Goal: Task Accomplishment & Management: Manage account settings

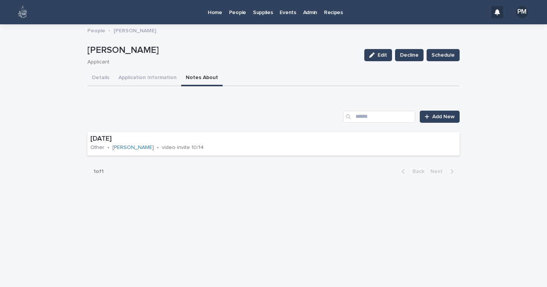
click at [240, 13] on p "People" at bounding box center [237, 8] width 17 height 16
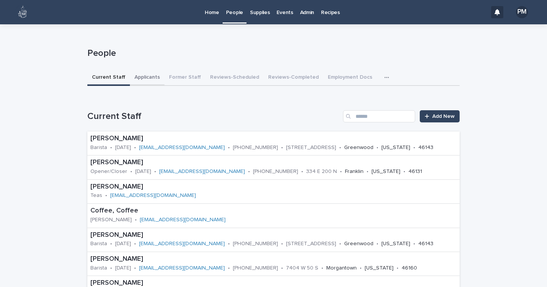
click at [141, 79] on button "Applicants" at bounding box center [147, 78] width 35 height 16
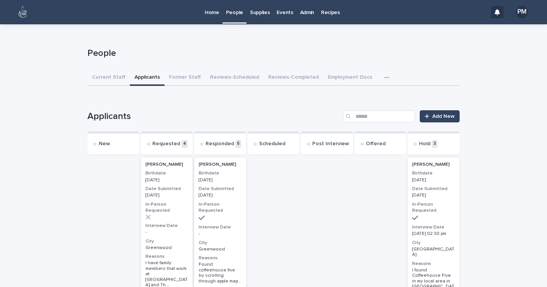
click at [210, 13] on p "Home" at bounding box center [212, 8] width 14 height 16
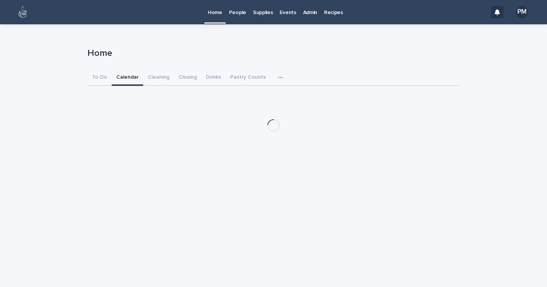
click at [124, 77] on button "Calendar" at bounding box center [128, 78] width 32 height 16
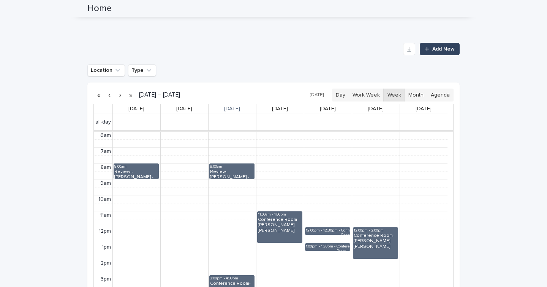
scroll to position [126, 0]
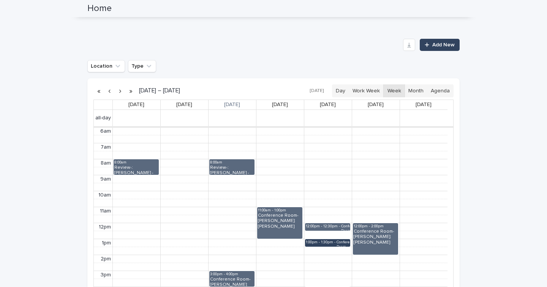
click at [327, 243] on div "1:00pm - 1:30pm" at bounding box center [321, 243] width 31 height 6
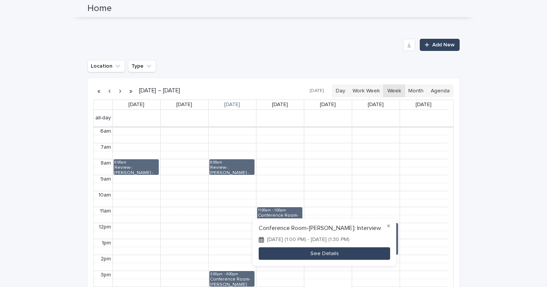
click at [325, 253] on button "See Details" at bounding box center [324, 253] width 131 height 13
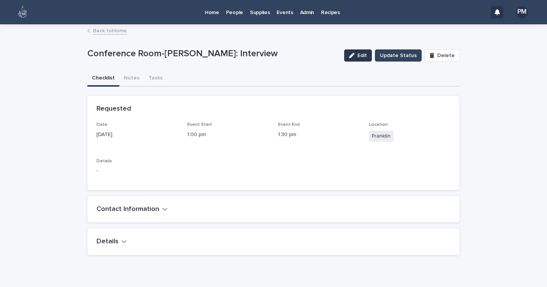
click at [361, 57] on span "Edit" at bounding box center [362, 55] width 9 height 5
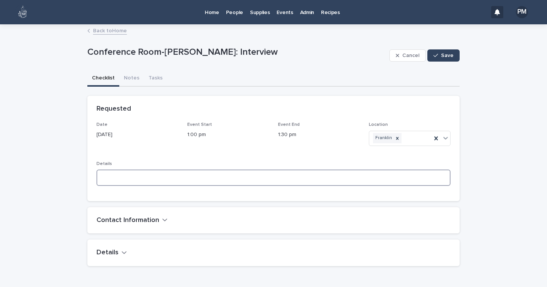
click at [185, 176] on textarea at bounding box center [274, 177] width 354 height 16
type textarea "**********"
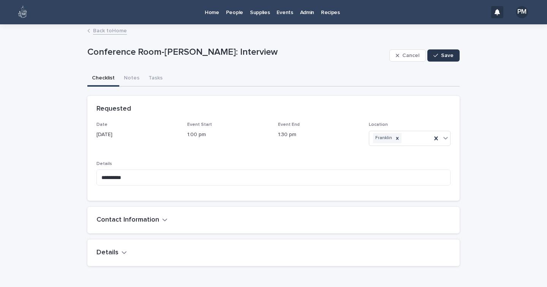
click at [440, 51] on button "Save" at bounding box center [443, 55] width 32 height 12
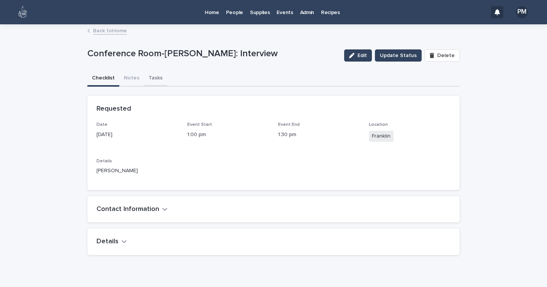
click at [149, 78] on button "Tasks" at bounding box center [155, 79] width 23 height 16
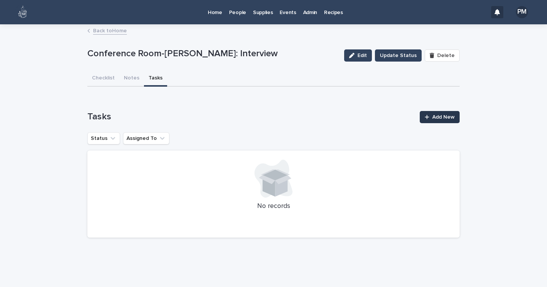
click at [430, 122] on link "Add New" at bounding box center [440, 117] width 40 height 12
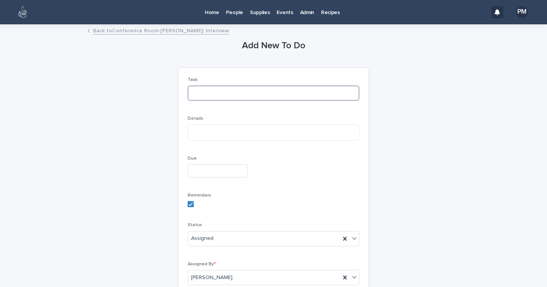
click at [232, 98] on input at bounding box center [274, 92] width 172 height 15
type input "**********"
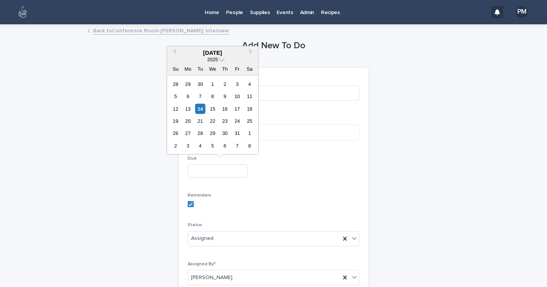
click at [204, 173] on input "text" at bounding box center [218, 170] width 60 height 13
click at [225, 110] on div "16" at bounding box center [225, 108] width 10 height 10
type input "**********"
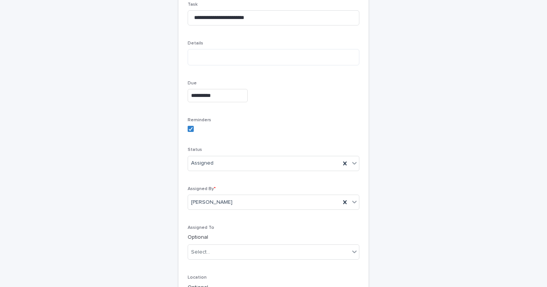
scroll to position [80, 0]
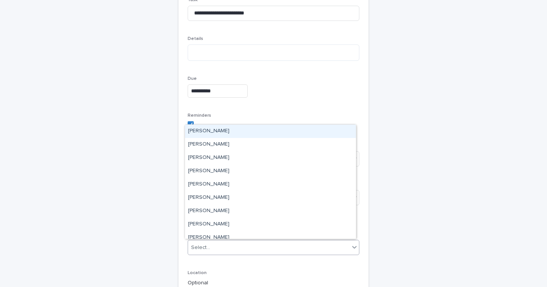
click at [221, 244] on div "Select..." at bounding box center [268, 247] width 161 height 13
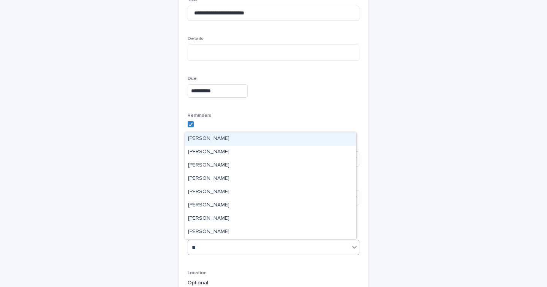
type input "***"
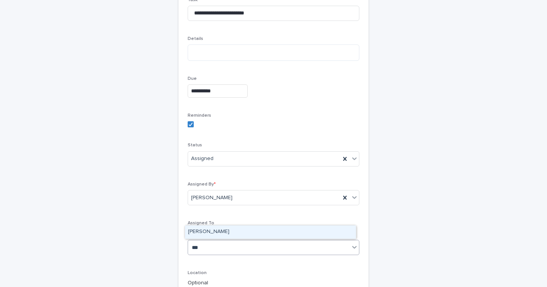
click at [212, 232] on div "[PERSON_NAME]" at bounding box center [270, 231] width 171 height 13
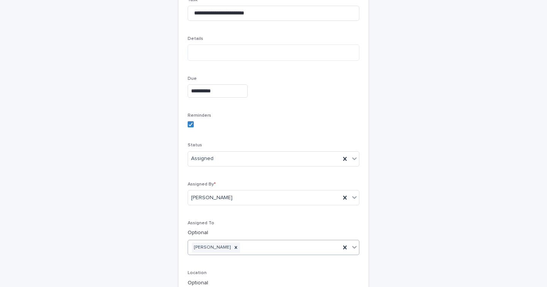
scroll to position [207, 0]
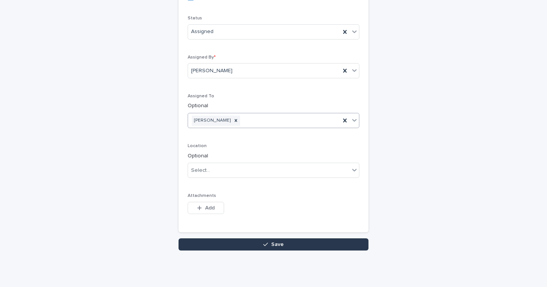
click at [223, 243] on button "Save" at bounding box center [274, 244] width 190 height 12
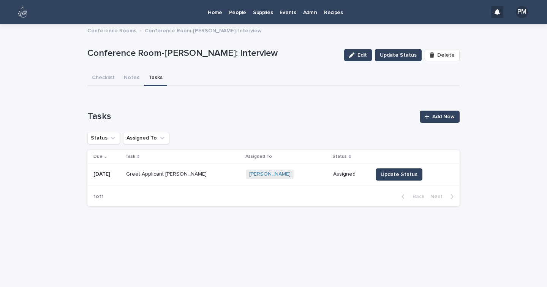
click at [235, 12] on p "People" at bounding box center [237, 8] width 17 height 16
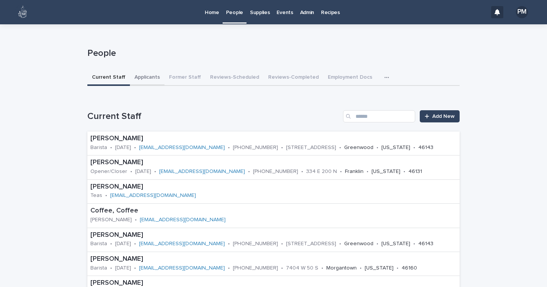
click at [137, 76] on button "Applicants" at bounding box center [147, 78] width 35 height 16
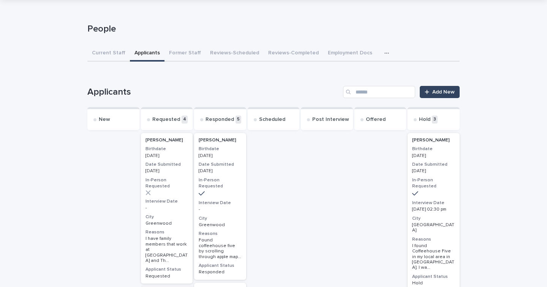
scroll to position [25, 0]
click at [226, 215] on h3 "City" at bounding box center [220, 218] width 43 height 6
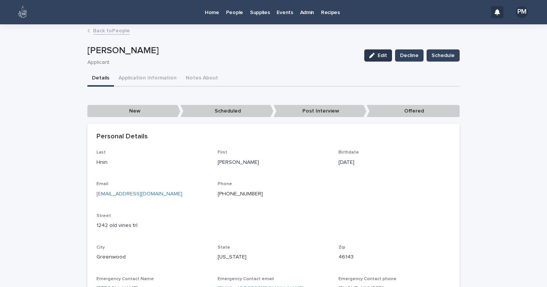
click at [381, 57] on span "Edit" at bounding box center [382, 55] width 9 height 5
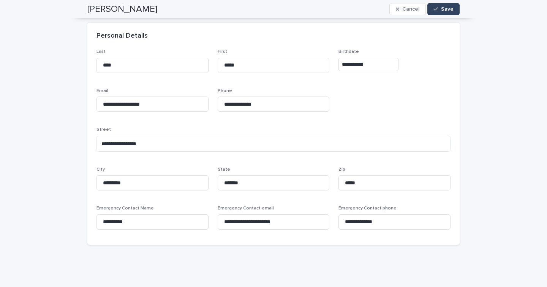
scroll to position [61, 0]
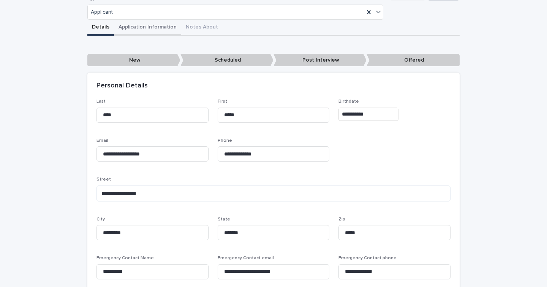
click at [150, 25] on div "**********" at bounding box center [273, 160] width 372 height 281
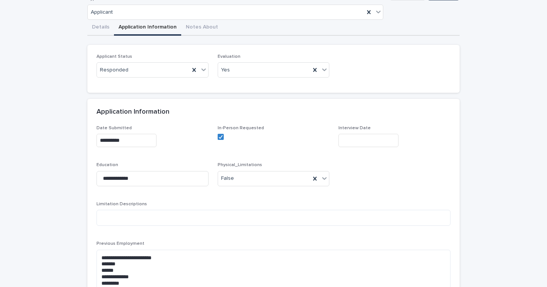
scroll to position [153, 0]
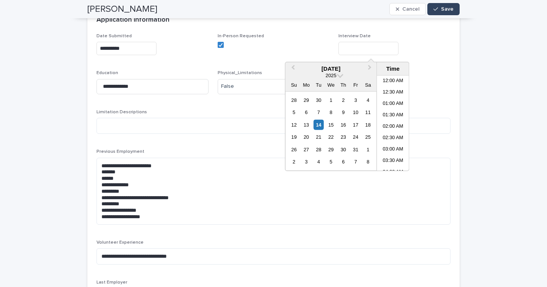
click at [375, 52] on input "text" at bounding box center [369, 48] width 60 height 13
click at [345, 122] on div "16" at bounding box center [343, 125] width 10 height 10
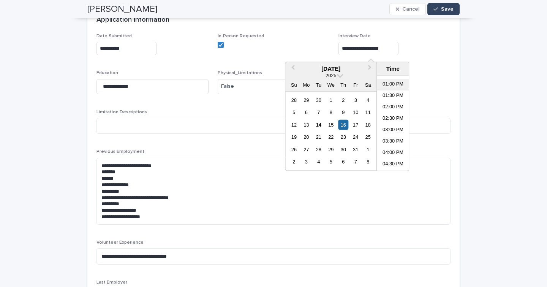
scroll to position [293, 0]
click at [385, 82] on li "01:00 PM" at bounding box center [393, 84] width 32 height 11
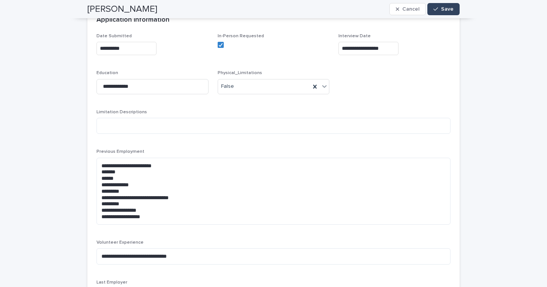
type input "**********"
click at [446, 8] on span "Save" at bounding box center [447, 8] width 13 height 5
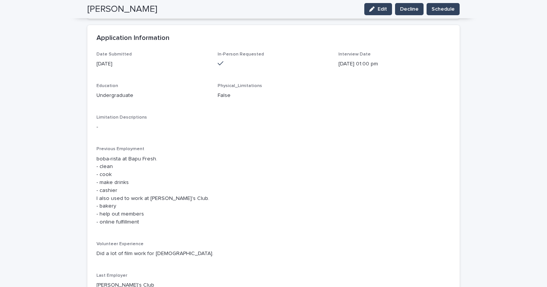
scroll to position [0, 0]
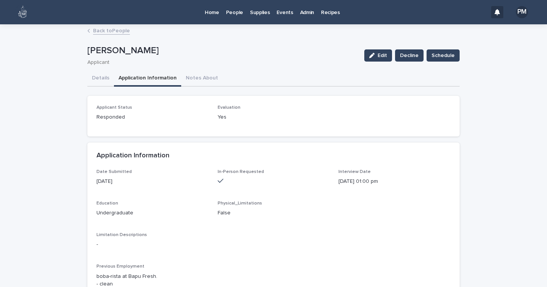
click at [235, 14] on p "People" at bounding box center [234, 8] width 17 height 16
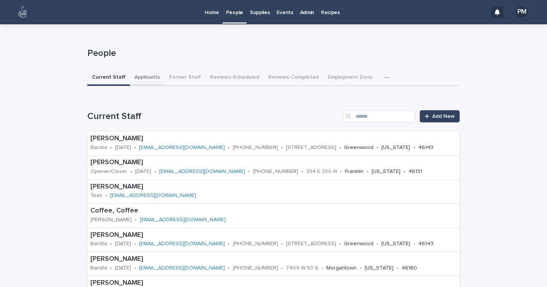
click at [143, 76] on button "Applicants" at bounding box center [147, 78] width 35 height 16
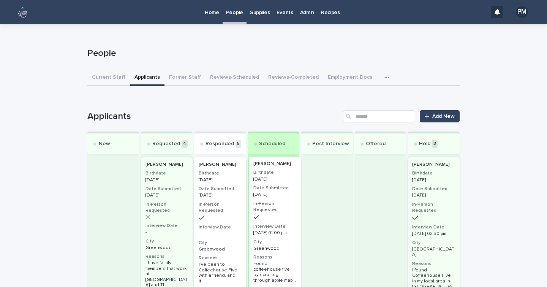
drag, startPoint x: 222, startPoint y: 208, endPoint x: 285, endPoint y: 208, distance: 62.7
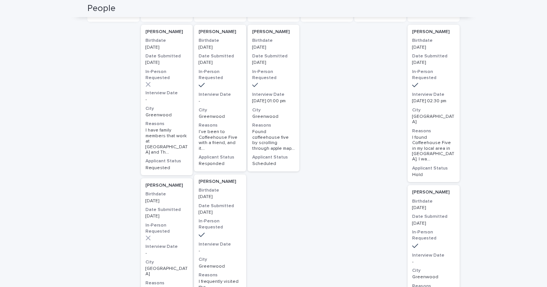
scroll to position [132, 0]
click at [236, 100] on div "[PERSON_NAME] Birthdate [DEMOGRAPHIC_DATA] Date Submitted [DATE] In-Person Requ…" at bounding box center [220, 98] width 52 height 147
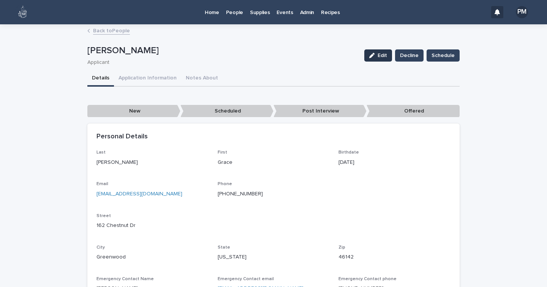
click at [381, 58] on button "Edit" at bounding box center [378, 55] width 28 height 12
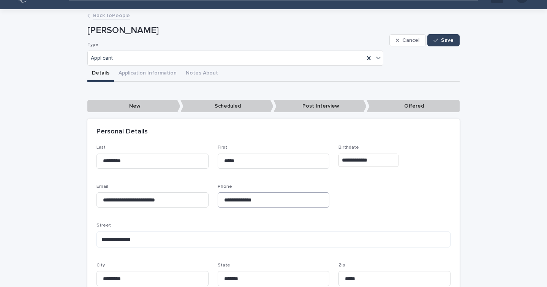
scroll to position [16, 0]
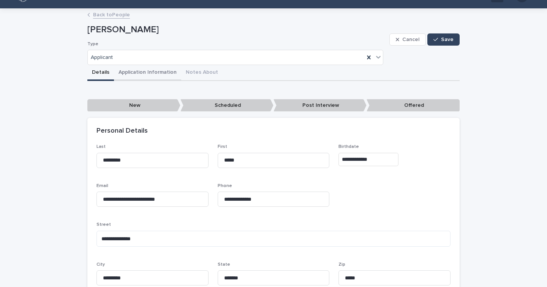
click at [133, 69] on button "Application Information" at bounding box center [147, 73] width 67 height 16
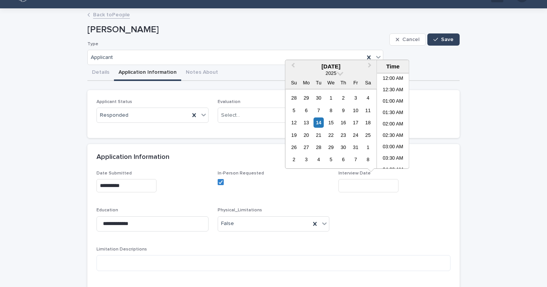
click at [353, 180] on input "text" at bounding box center [369, 185] width 60 height 13
click at [306, 133] on div "20" at bounding box center [306, 135] width 10 height 10
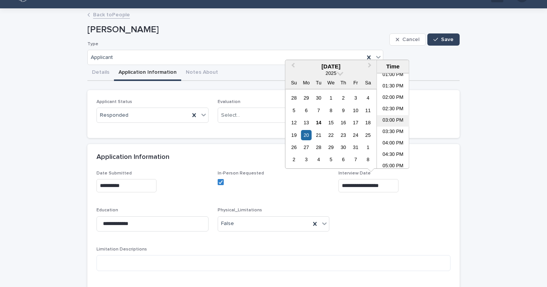
scroll to position [304, 0]
click at [395, 92] on li "02:00 PM" at bounding box center [393, 94] width 32 height 11
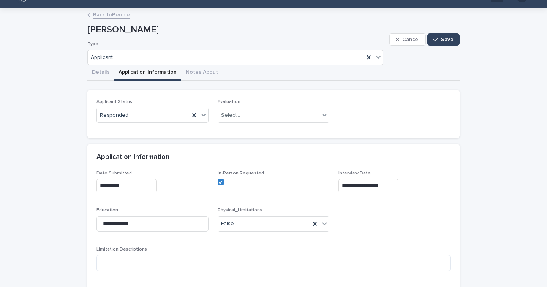
type input "**********"
click at [441, 35] on button "Save" at bounding box center [443, 39] width 32 height 12
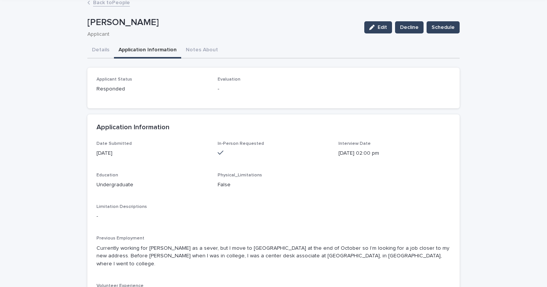
scroll to position [0, 0]
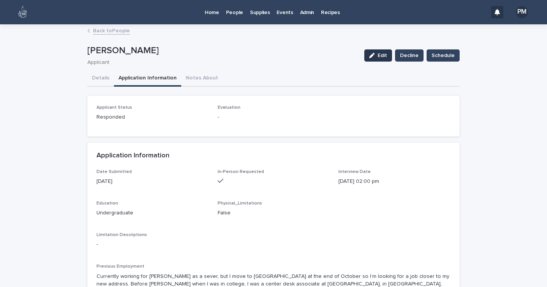
click at [375, 58] on button "Edit" at bounding box center [378, 55] width 28 height 12
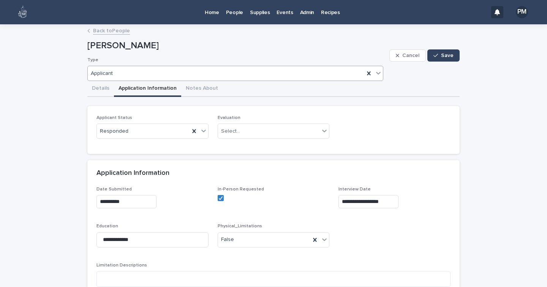
click at [377, 76] on icon at bounding box center [379, 73] width 8 height 8
click at [425, 70] on div "Cancel Save" at bounding box center [424, 55] width 70 height 30
click at [437, 57] on div "button" at bounding box center [438, 55] width 8 height 5
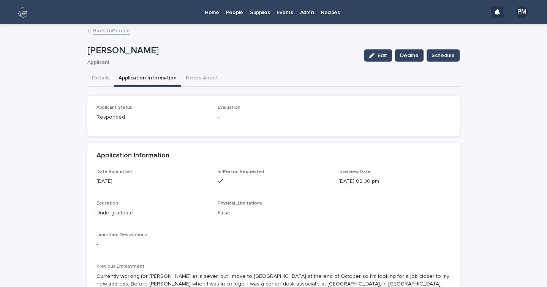
click at [233, 14] on p "People" at bounding box center [234, 8] width 17 height 16
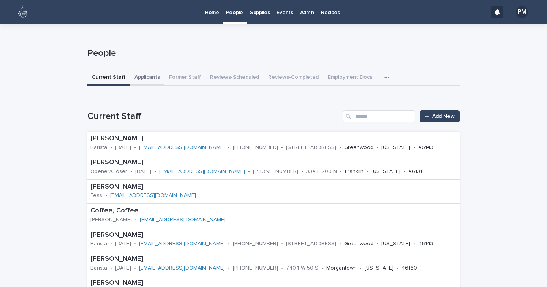
click at [136, 83] on button "Applicants" at bounding box center [147, 78] width 35 height 16
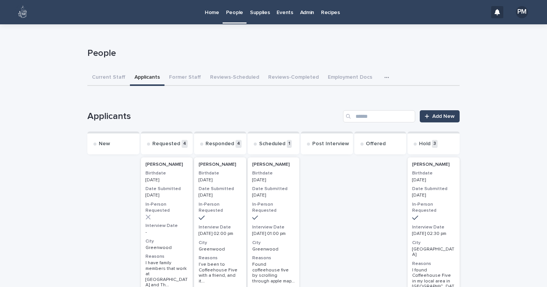
scroll to position [6, 0]
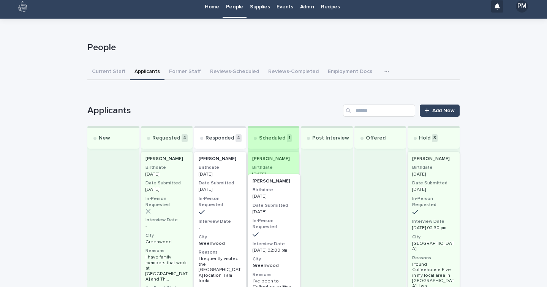
drag, startPoint x: 222, startPoint y: 190, endPoint x: 283, endPoint y: 212, distance: 65.5
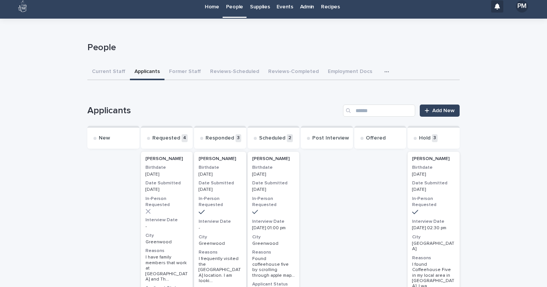
click at [212, 6] on p "Home" at bounding box center [212, 2] width 14 height 16
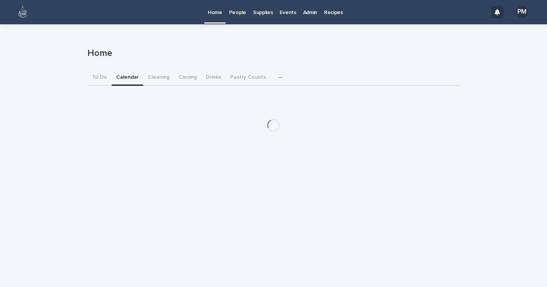
click at [126, 77] on button "Calendar" at bounding box center [128, 78] width 32 height 16
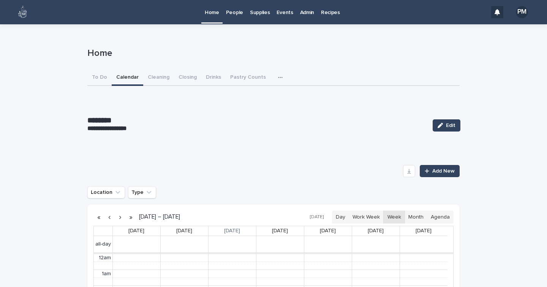
scroll to position [96, 0]
click at [117, 217] on button "button" at bounding box center [120, 217] width 11 height 12
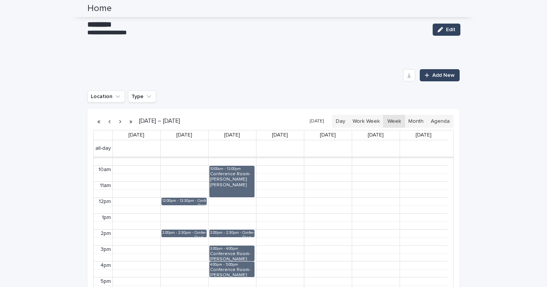
scroll to position [152, 0]
click at [179, 233] on div "2:00pm - 2:30pm" at bounding box center [178, 233] width 32 height 6
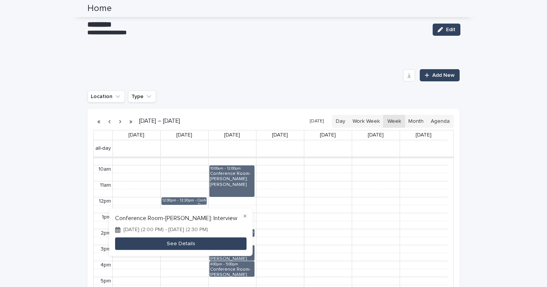
click at [182, 249] on button "See Details" at bounding box center [180, 243] width 131 height 13
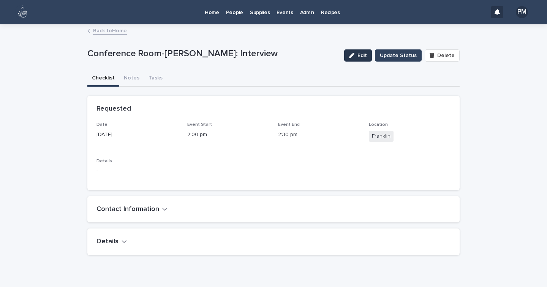
click at [363, 55] on span "Edit" at bounding box center [362, 55] width 9 height 5
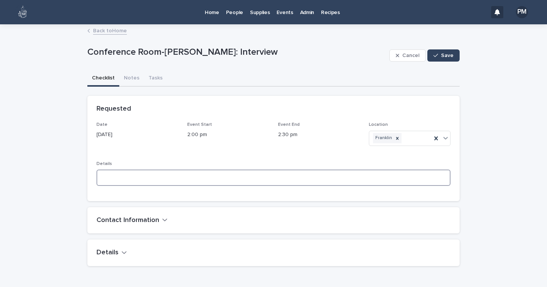
click at [113, 179] on textarea at bounding box center [274, 177] width 354 height 16
type textarea "**********"
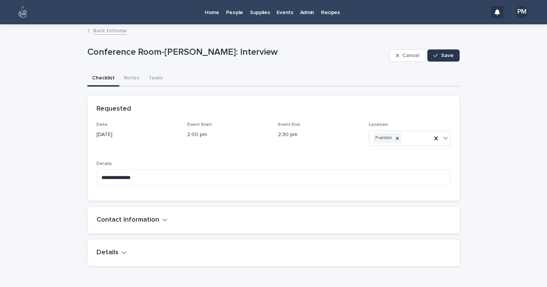
click at [443, 54] on span "Save" at bounding box center [447, 55] width 13 height 5
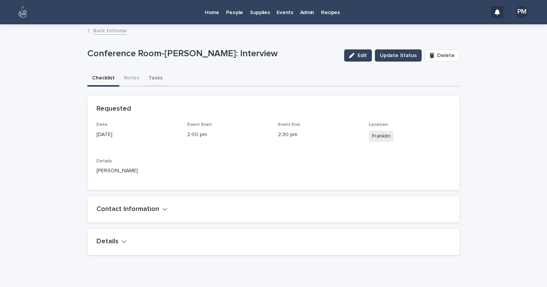
click at [147, 78] on button "Tasks" at bounding box center [155, 79] width 23 height 16
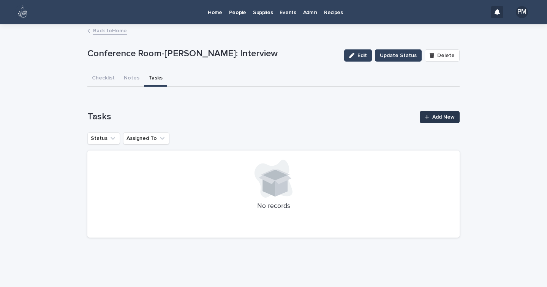
click at [450, 116] on span "Add New" at bounding box center [443, 116] width 22 height 5
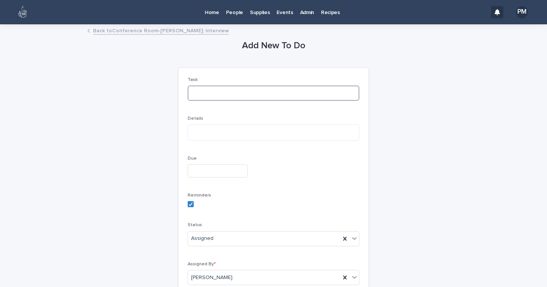
click at [211, 93] on input at bounding box center [274, 92] width 172 height 15
click at [0, 278] on div "Loading... Saving… Loading... Saving… Add New To Do Loading... Saving… Loading.…" at bounding box center [273, 260] width 547 height 470
click at [201, 97] on input at bounding box center [274, 92] width 172 height 15
type input "**********"
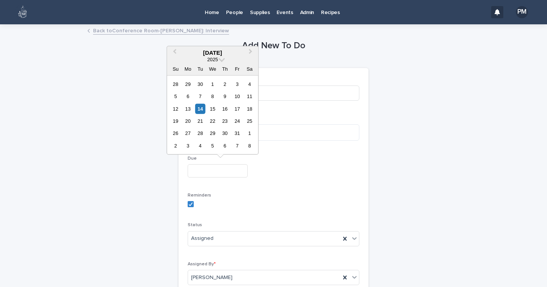
click at [208, 168] on input "text" at bounding box center [218, 170] width 60 height 13
click at [187, 121] on div "20" at bounding box center [188, 121] width 10 height 10
type input "**********"
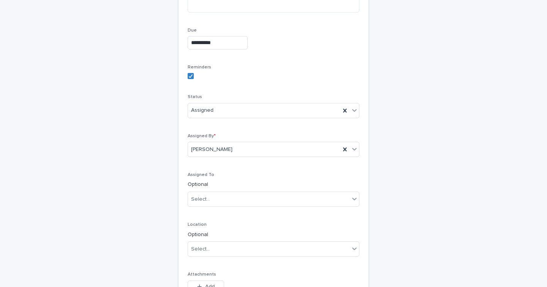
scroll to position [133, 0]
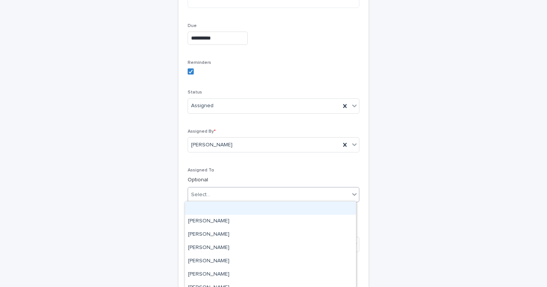
click at [219, 193] on div "Select..." at bounding box center [268, 194] width 161 height 13
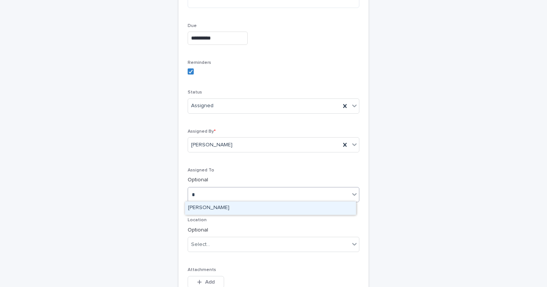
type input "**"
click at [222, 207] on div "[PERSON_NAME]" at bounding box center [270, 207] width 171 height 13
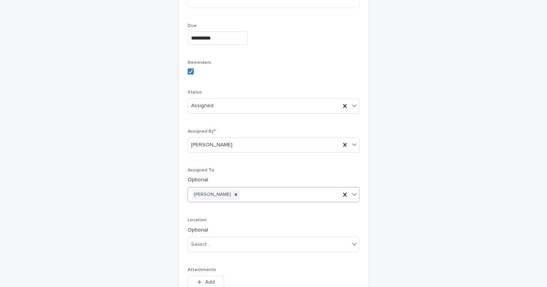
scroll to position [207, 0]
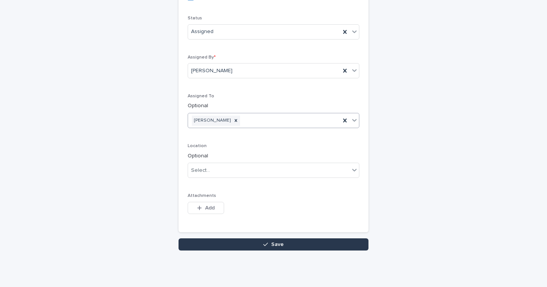
click at [252, 245] on button "Save" at bounding box center [274, 244] width 190 height 12
